Goal: Task Accomplishment & Management: Use online tool/utility

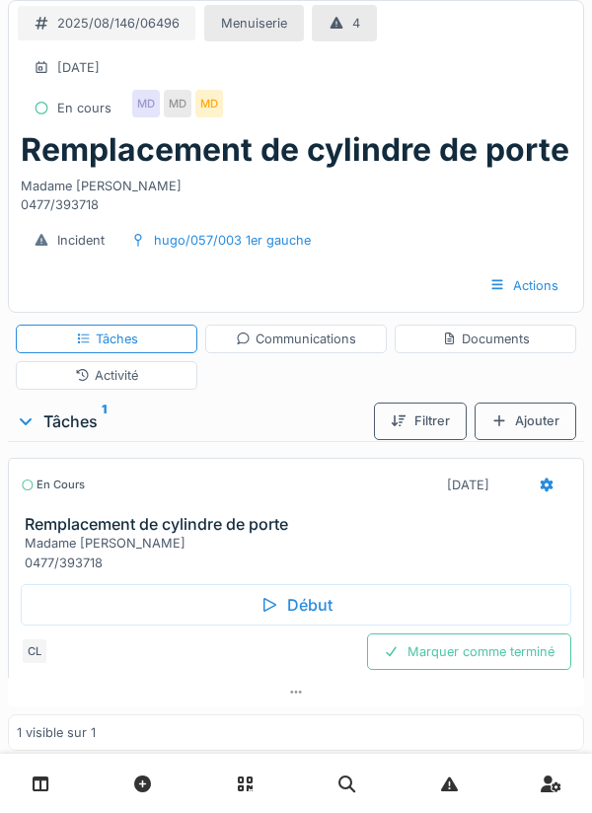
scroll to position [45, 0]
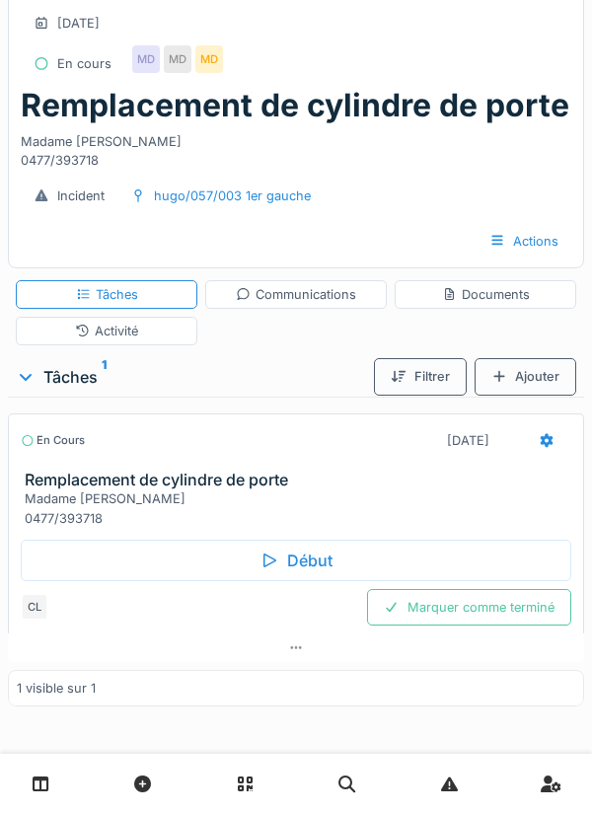
click at [546, 439] on icon at bounding box center [547, 440] width 16 height 13
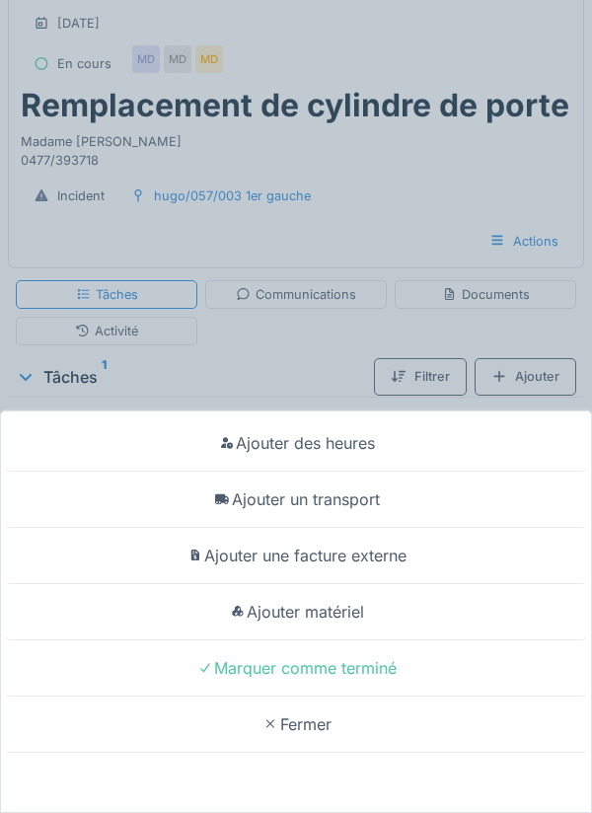
click at [345, 613] on div "Ajouter matériel" at bounding box center [296, 612] width 582 height 56
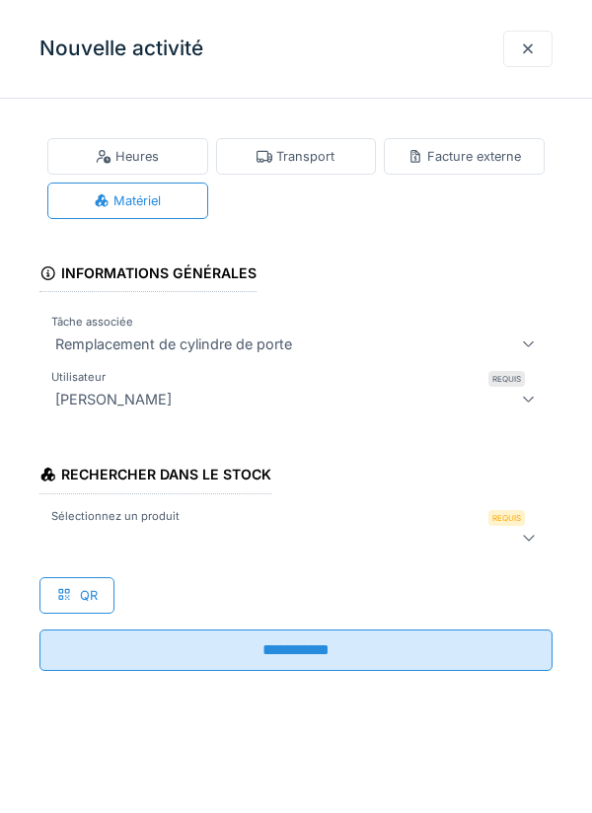
click at [152, 535] on div at bounding box center [263, 538] width 432 height 24
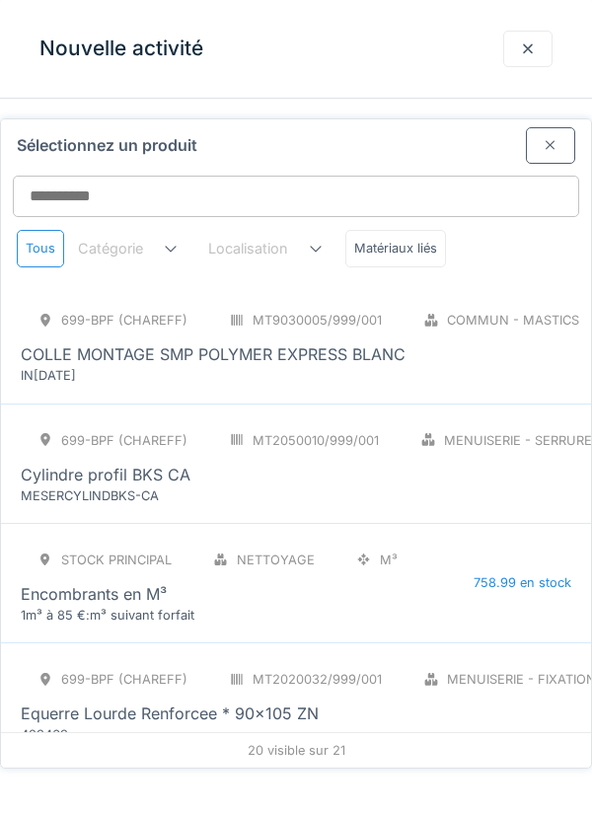
scroll to position [266, 0]
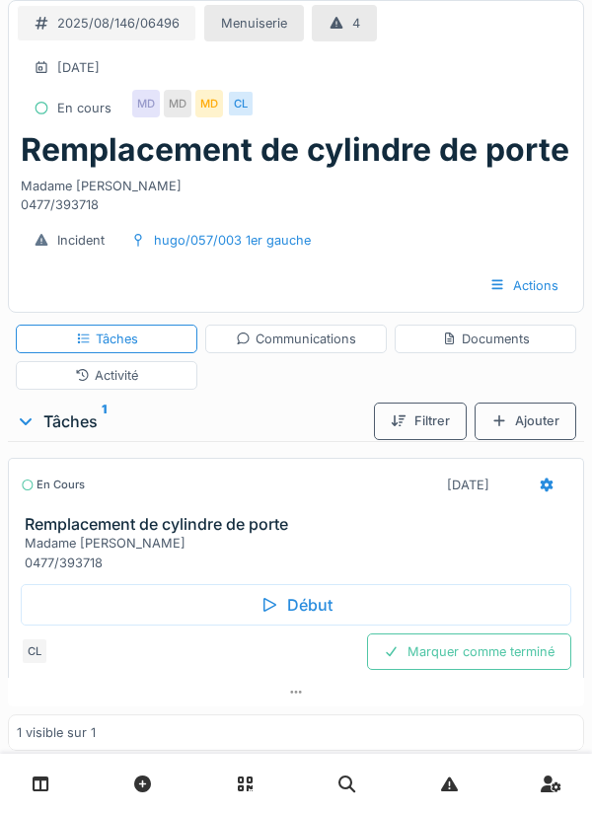
click at [544, 494] on div at bounding box center [547, 485] width 16 height 19
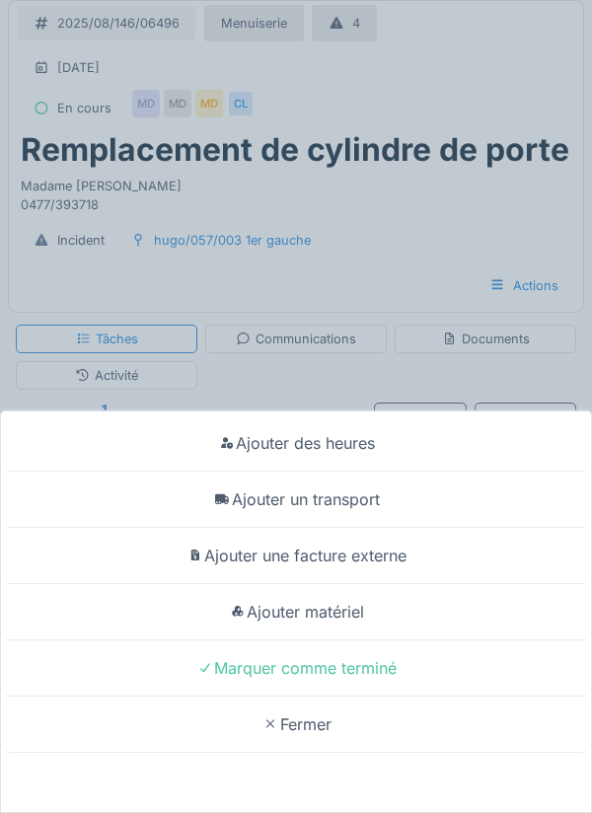
click at [349, 619] on div "Ajouter matériel" at bounding box center [296, 612] width 582 height 56
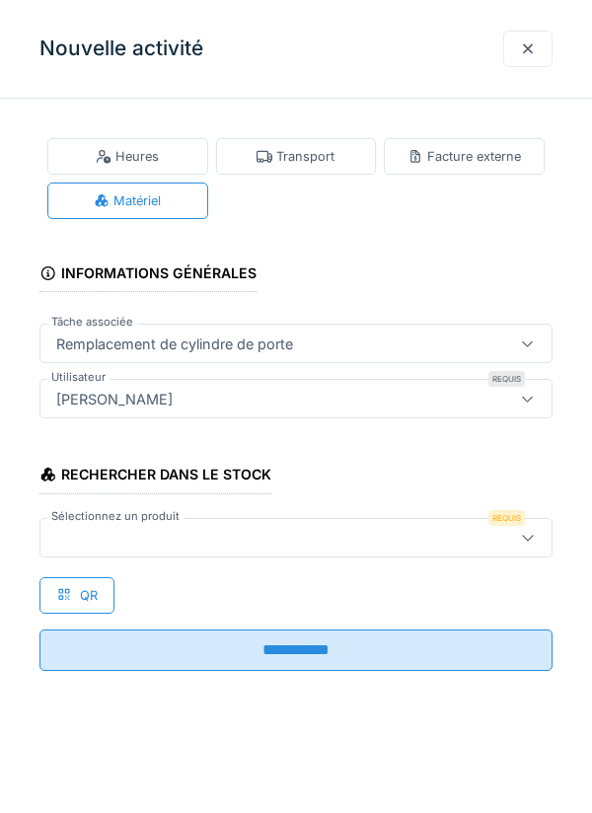
click at [148, 534] on div at bounding box center [263, 538] width 430 height 22
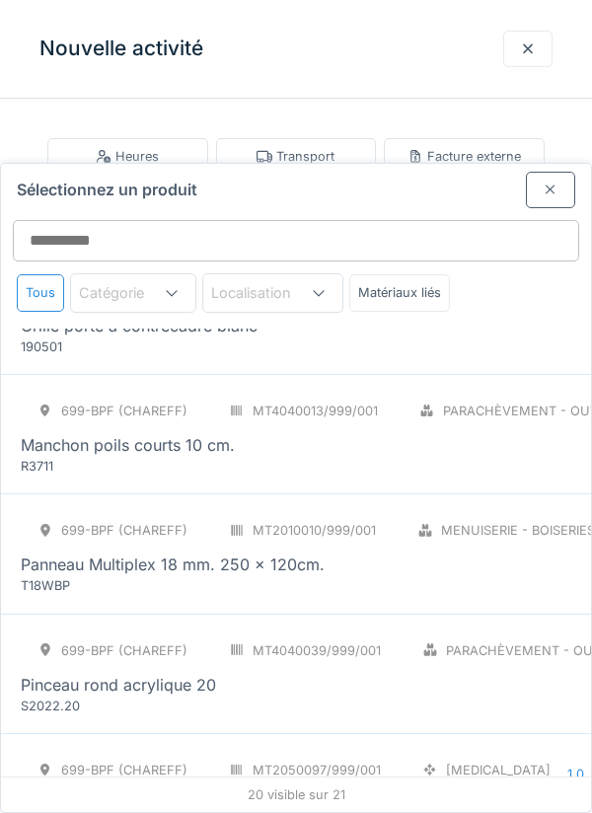
scroll to position [1155, 0]
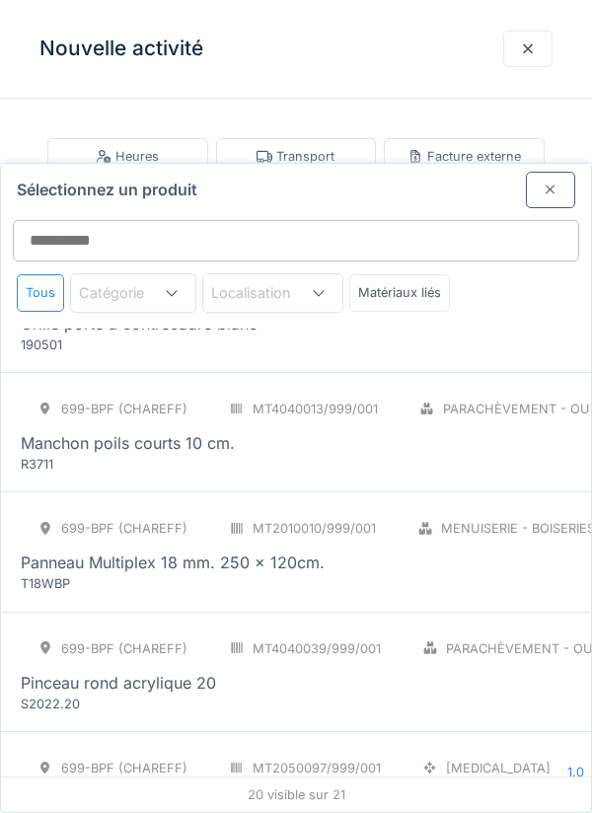
click at [550, 181] on div at bounding box center [551, 190] width 16 height 19
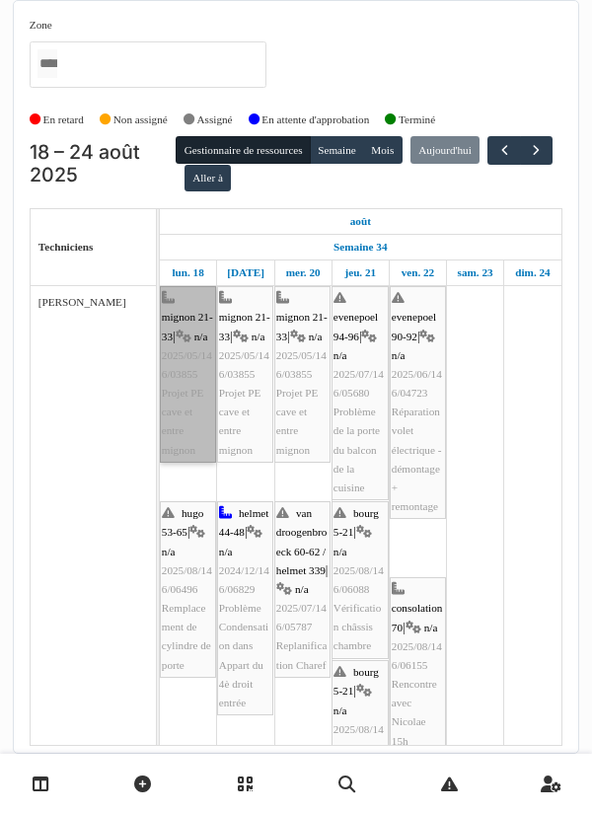
click at [186, 412] on link "mignon 21-33 | n/a 2025/05/146/03855 Projet PE cave et entre mignon" at bounding box center [188, 374] width 56 height 177
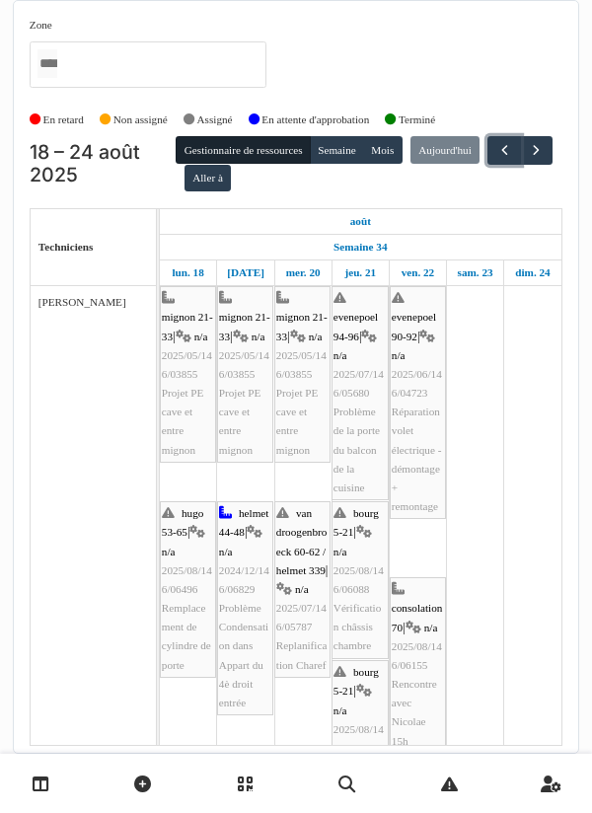
click at [497, 159] on span "button" at bounding box center [505, 150] width 17 height 17
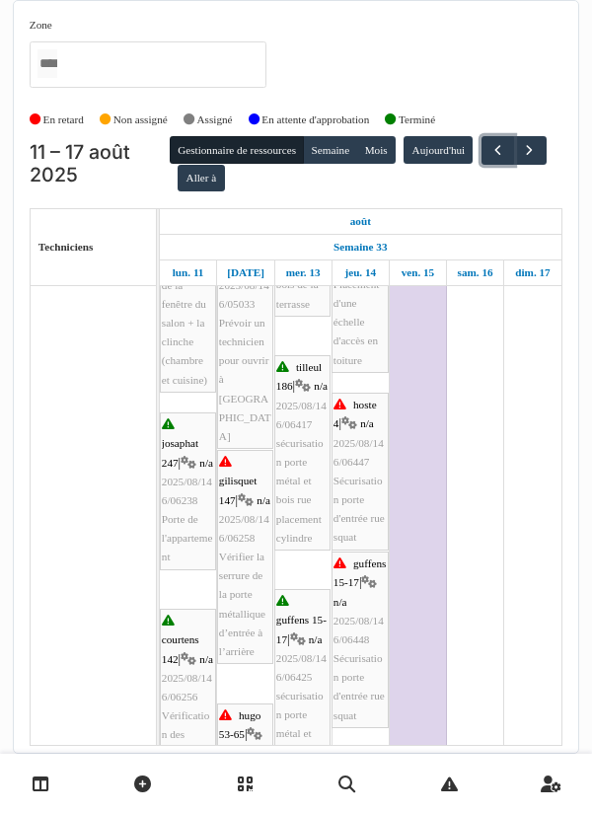
scroll to position [539, 0]
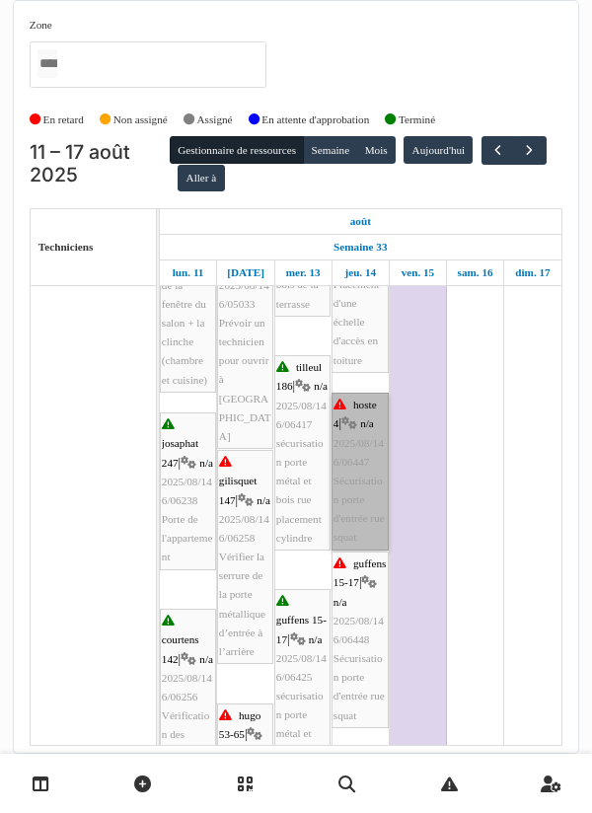
click at [349, 491] on link "hoste 4 | n/a 2025/08/146/06447 Sécurisation porte d'entrée rue squat" at bounding box center [360, 472] width 57 height 158
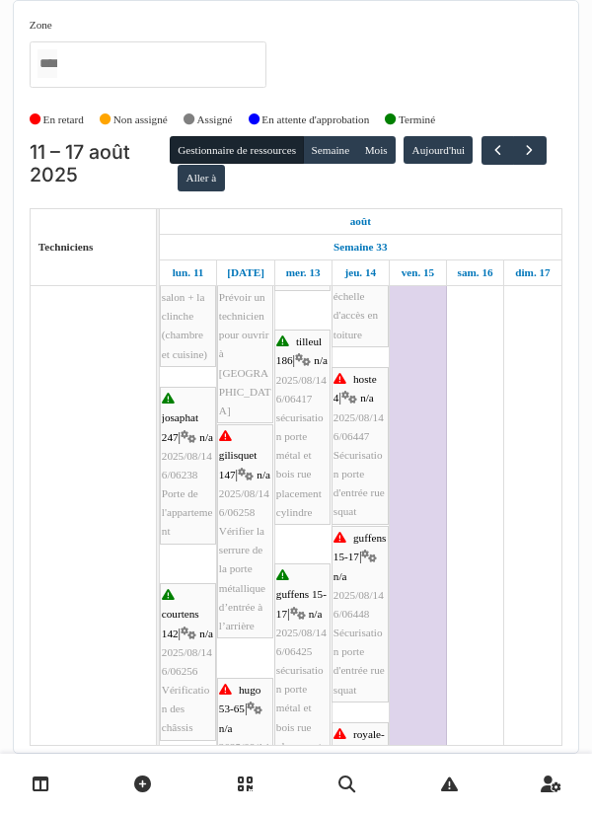
scroll to position [565, 0]
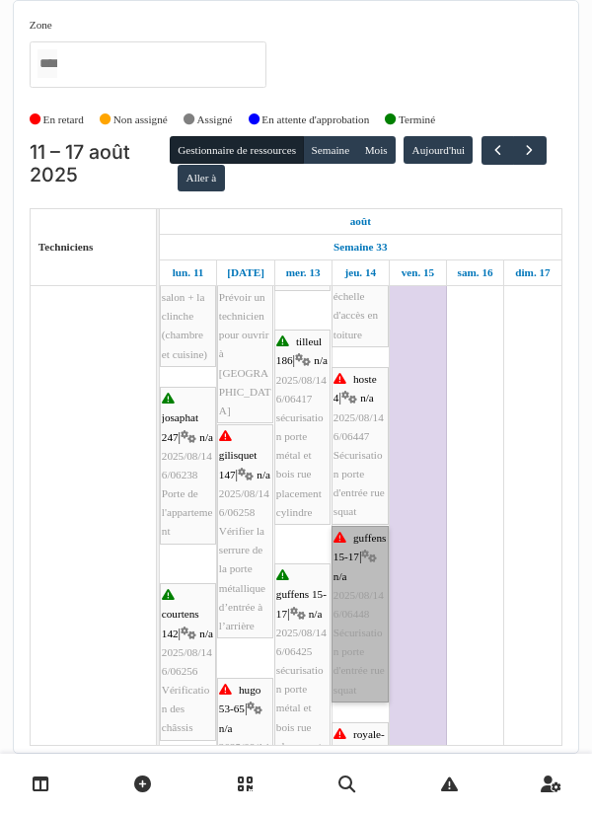
click at [356, 593] on link "guffens 15-17 | n/a 2025/08/146/06448 Sécurisation porte d'entrée rue squat" at bounding box center [360, 614] width 57 height 177
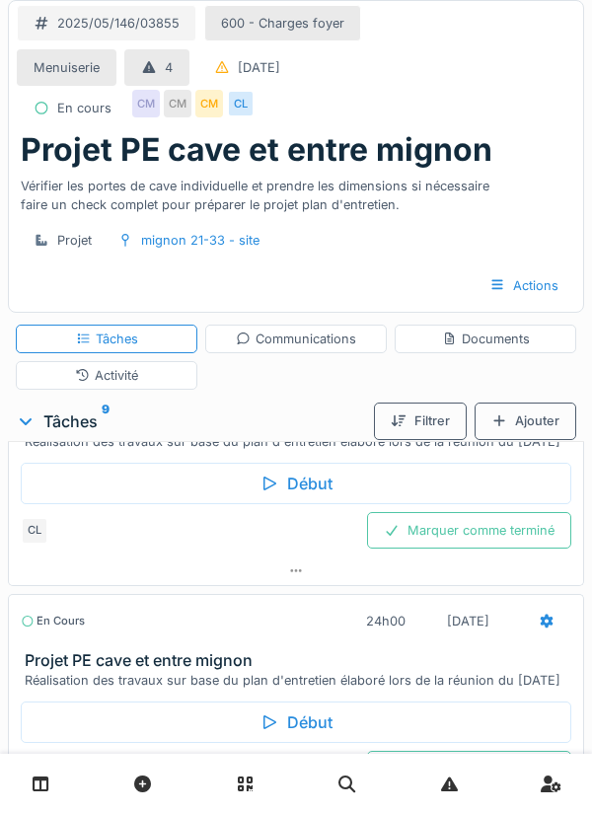
scroll to position [382, 0]
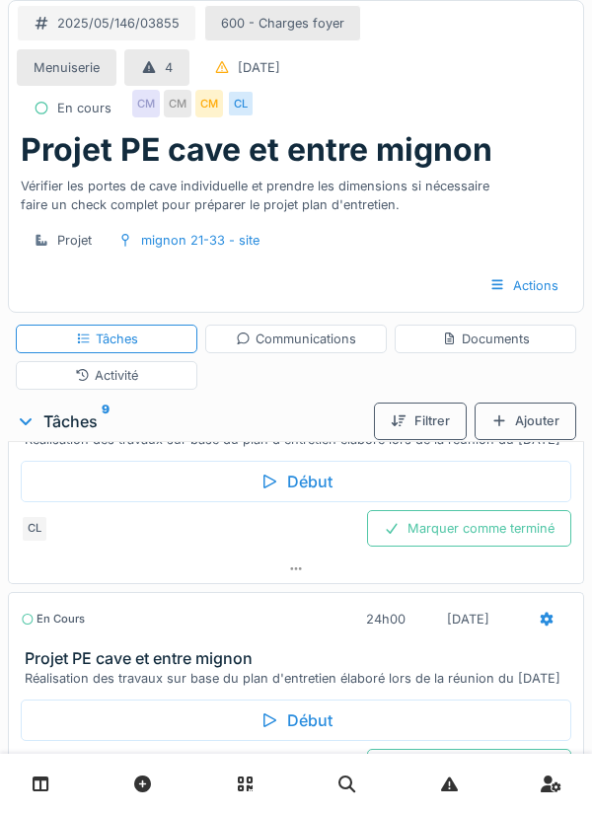
click at [304, 499] on div "Début" at bounding box center [296, 481] width 551 height 41
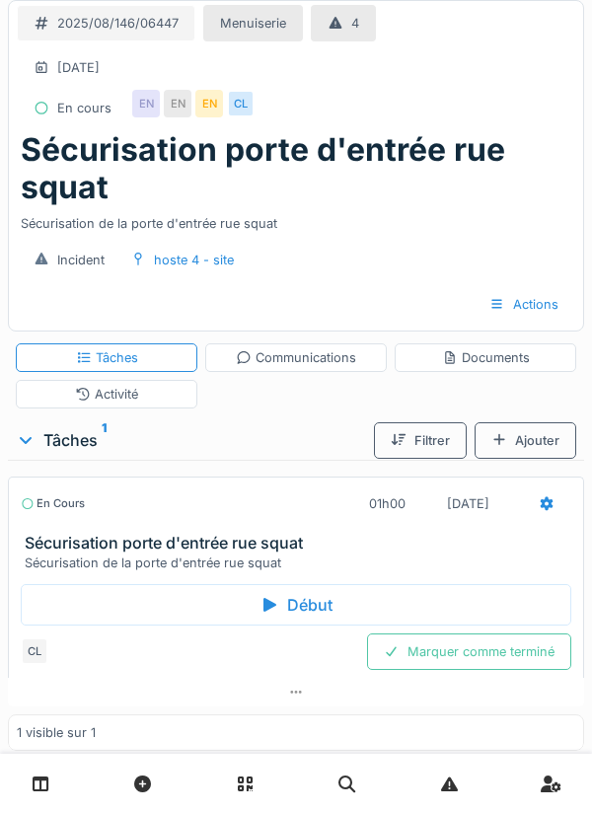
click at [133, 402] on div "Activité" at bounding box center [106, 394] width 63 height 19
click at [138, 397] on div "Activité" at bounding box center [107, 394] width 182 height 29
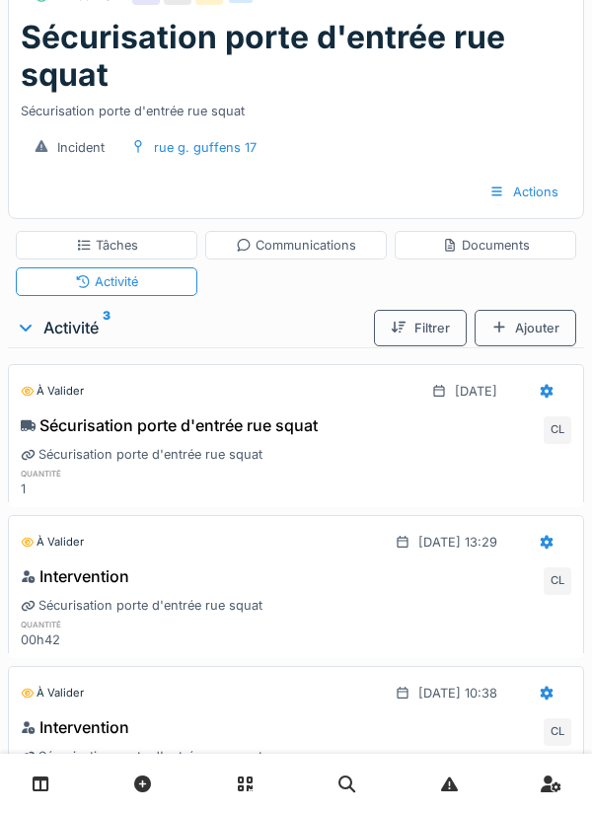
scroll to position [165, 0]
